Goal: Transaction & Acquisition: Obtain resource

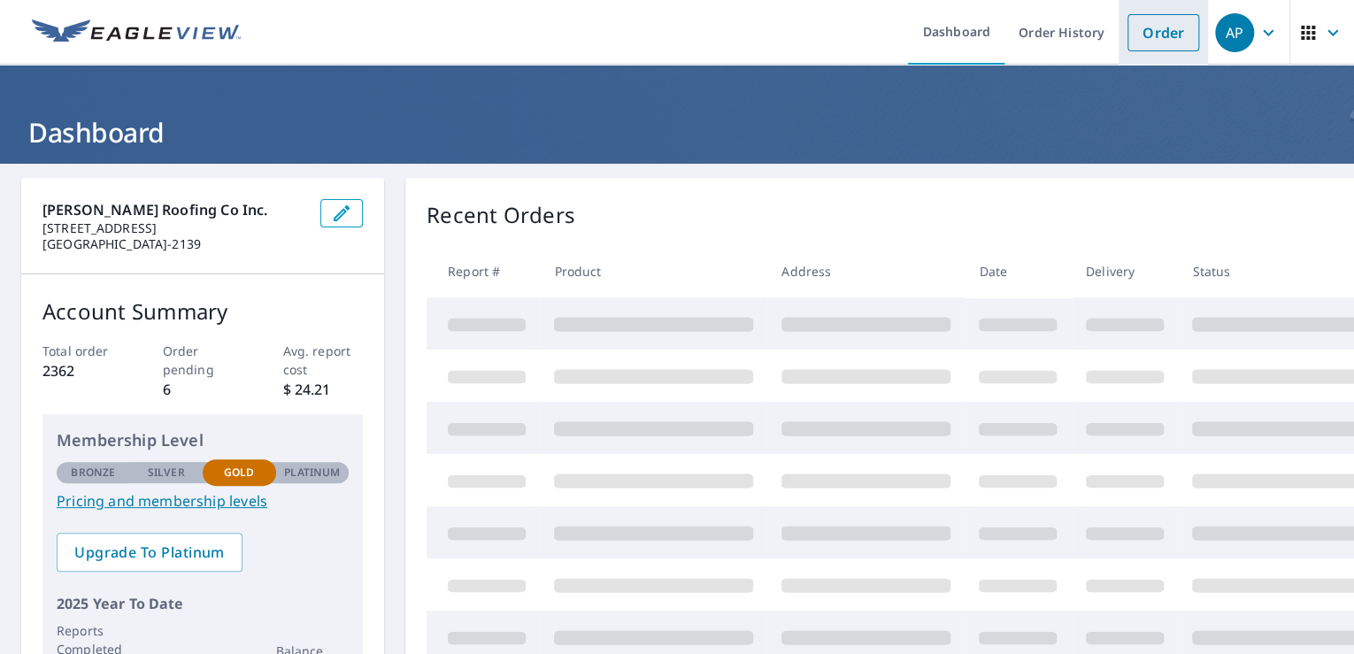
drag, startPoint x: 0, startPoint y: 0, endPoint x: 1150, endPoint y: 35, distance: 1150.9
click at [1150, 35] on link "Order" at bounding box center [1163, 32] width 72 height 37
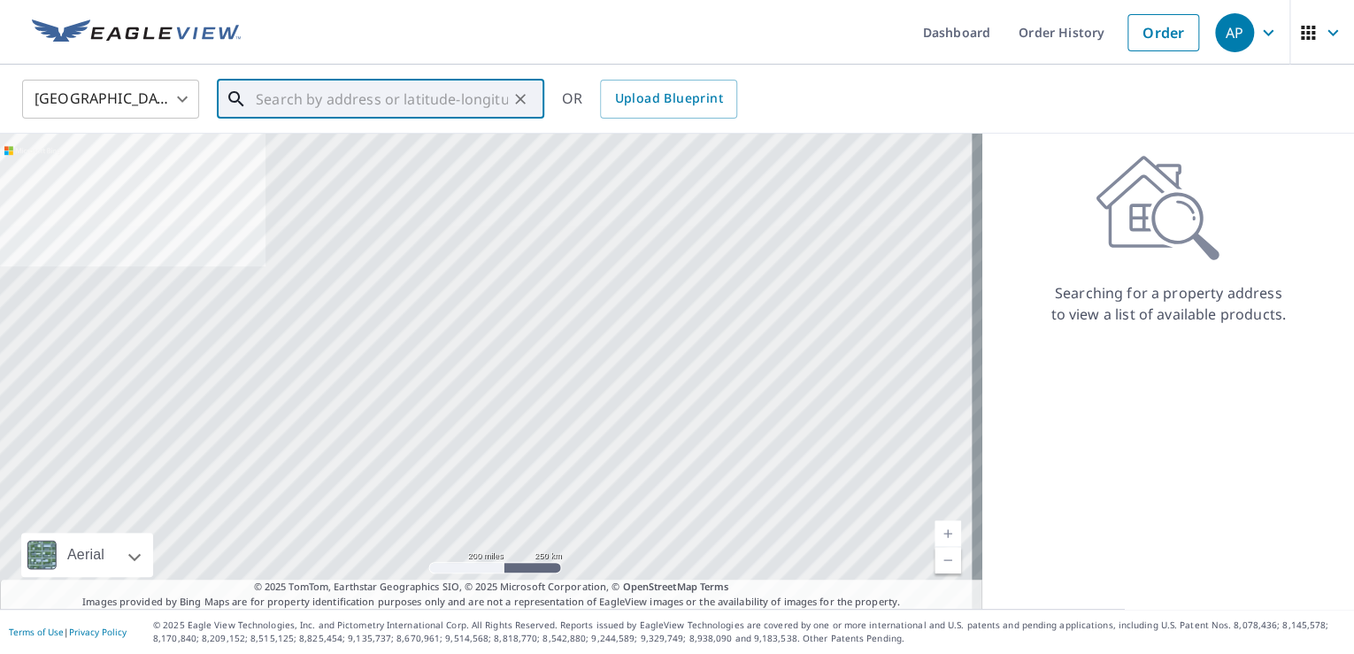
click at [283, 102] on input "text" at bounding box center [382, 99] width 252 height 50
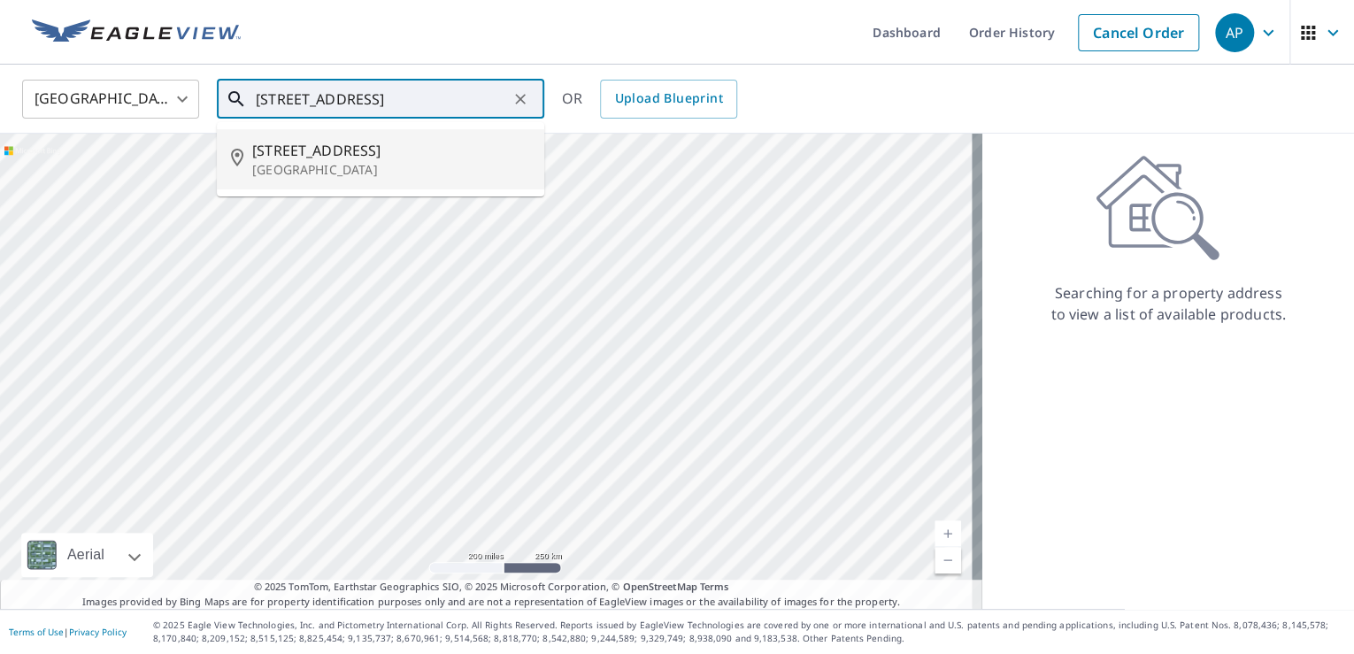
click at [297, 150] on span "[STREET_ADDRESS]" at bounding box center [391, 150] width 278 height 21
type input "[STREET_ADDRESS]"
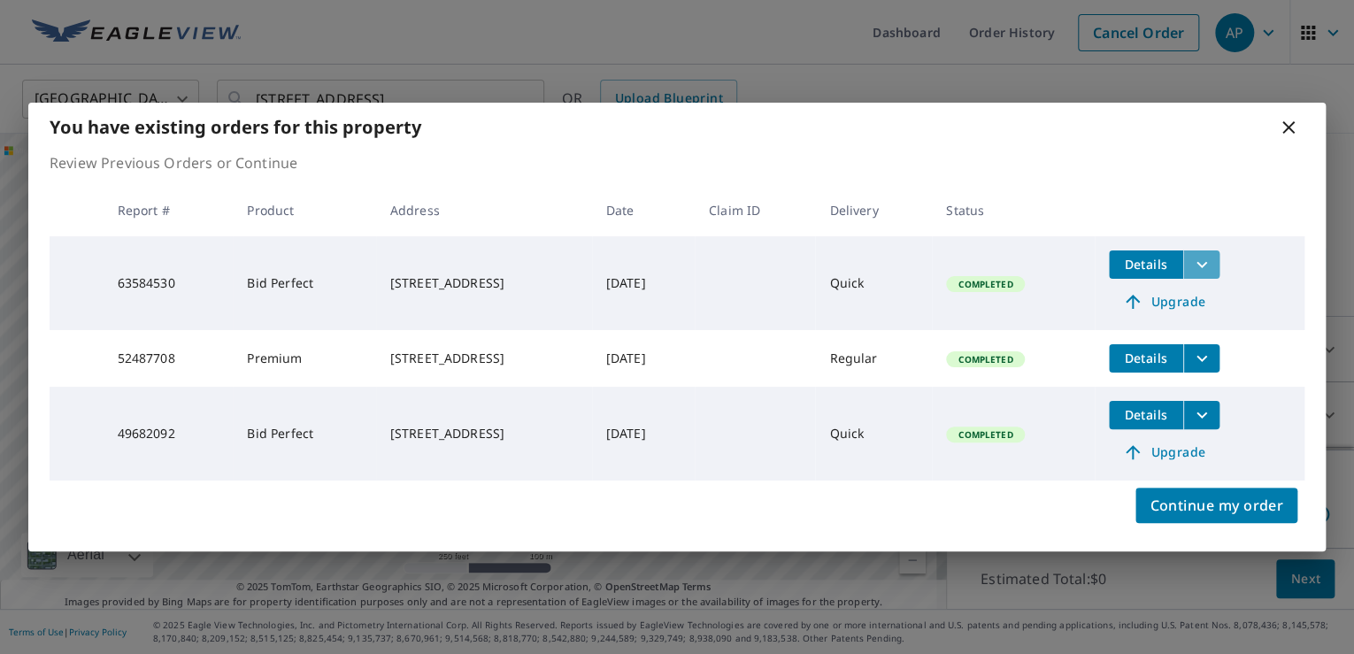
click at [1212, 258] on icon "filesDropdownBtn-63584530" at bounding box center [1201, 264] width 21 height 21
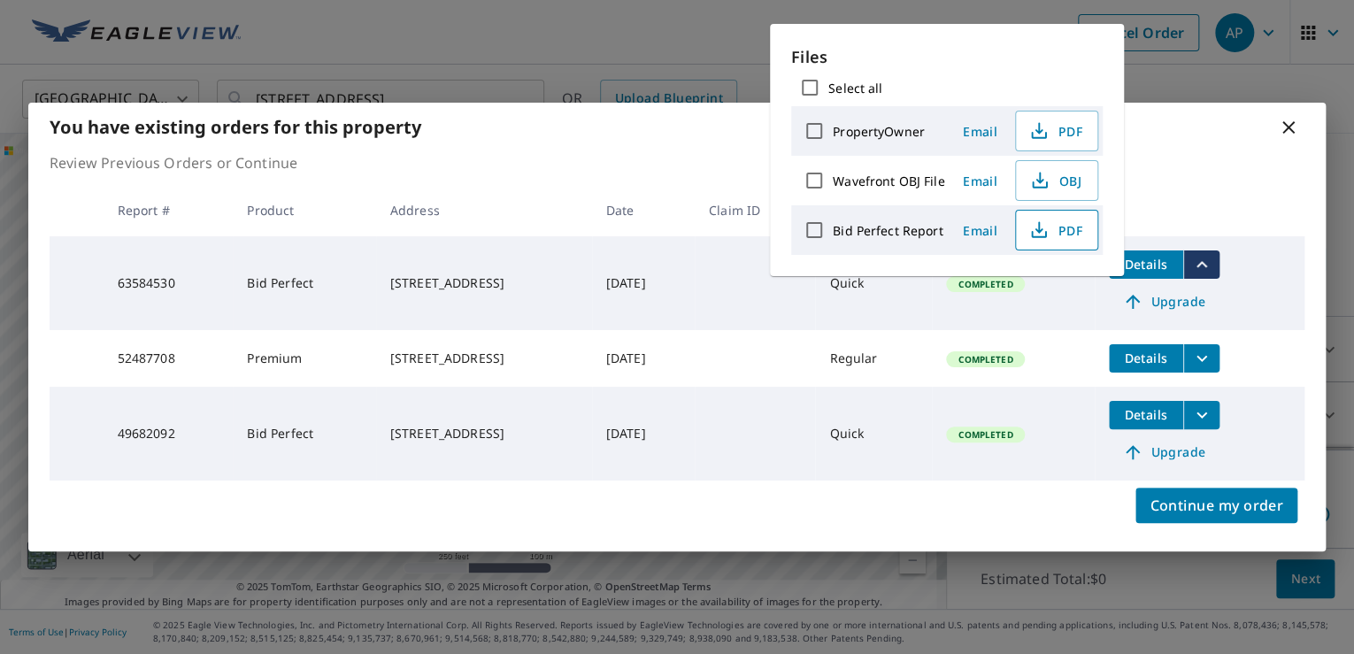
click at [1086, 231] on button "PDF" at bounding box center [1056, 230] width 83 height 41
click at [1286, 123] on icon at bounding box center [1288, 127] width 21 height 21
